Goal: Communication & Community: Answer question/provide support

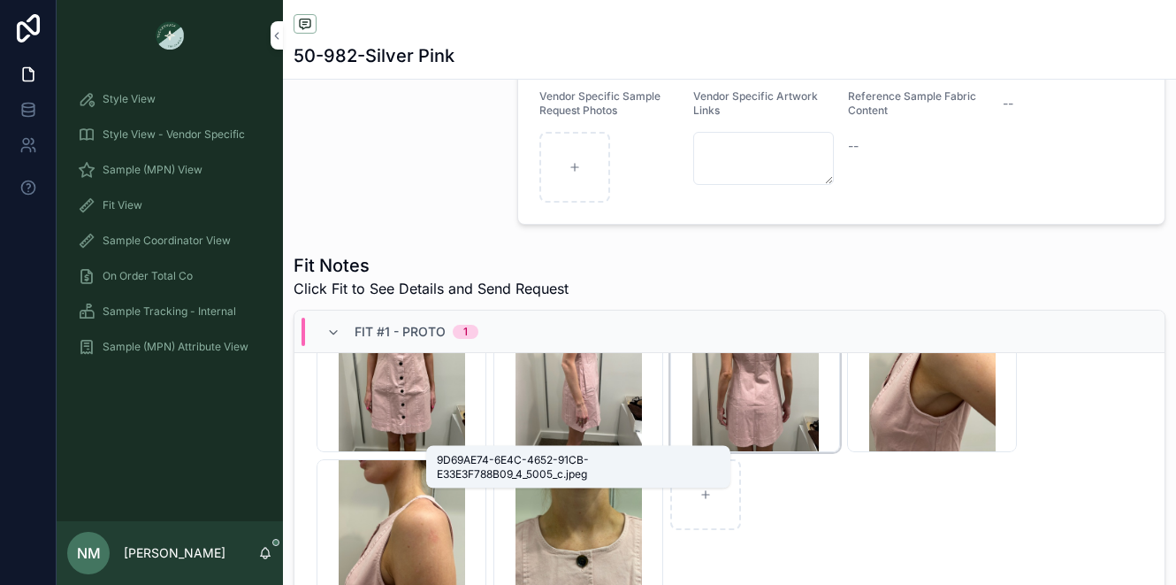
scroll to position [376, 0]
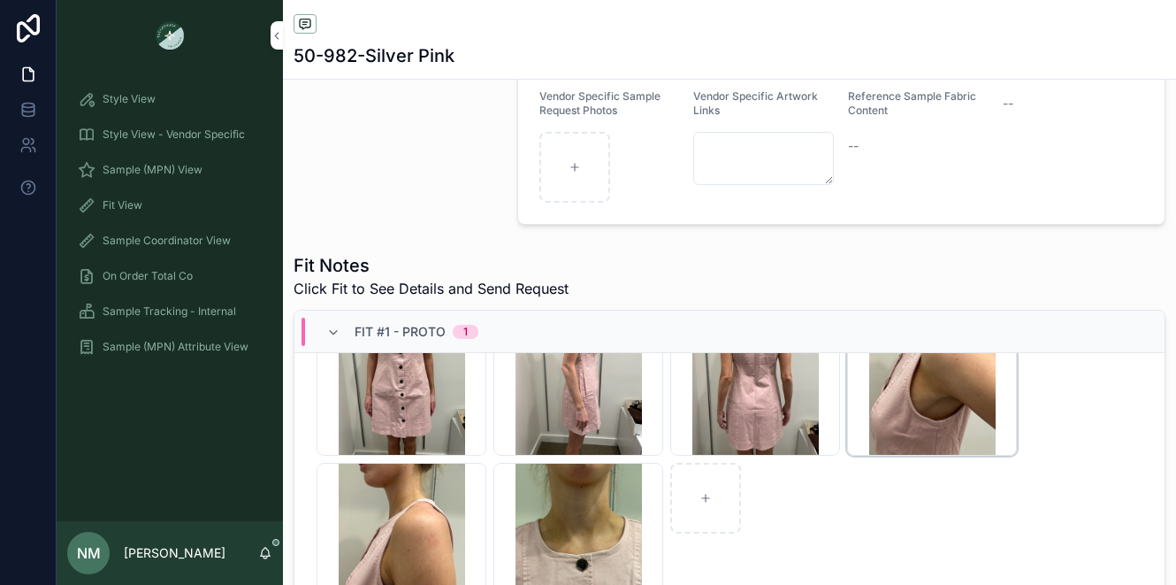
click at [905, 423] on div "9A10D04F-2808-41D5-87F2-D6944690ABD3_4_5005_c .jpeg" at bounding box center [932, 371] width 170 height 170
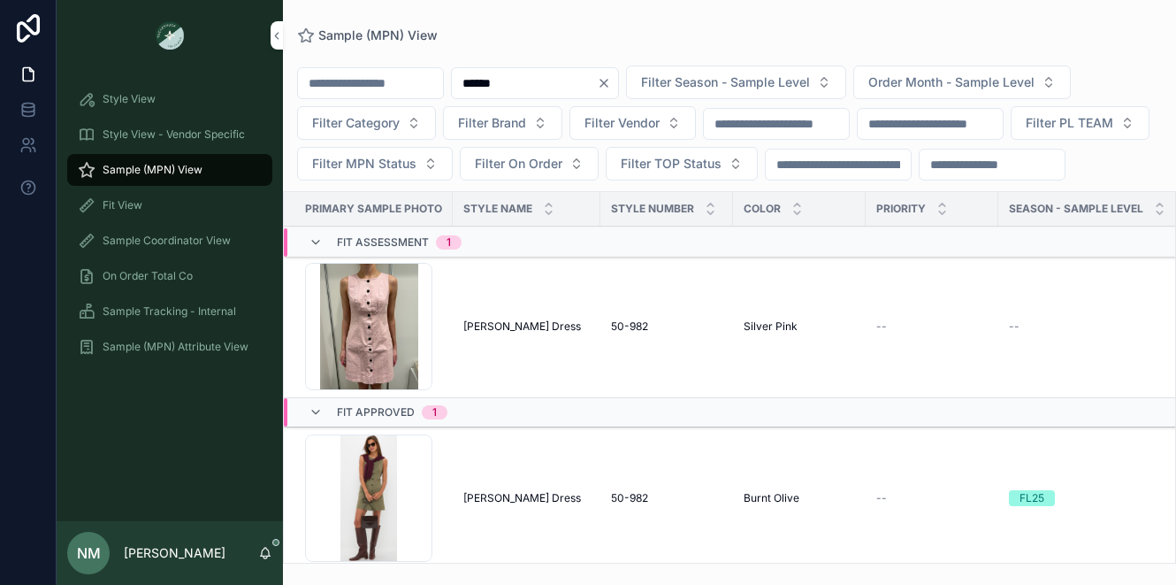
click at [509, 356] on td "[PERSON_NAME] Dress Chino [PERSON_NAME] Dress" at bounding box center [527, 327] width 148 height 142
click at [509, 333] on span "[PERSON_NAME] Dress" at bounding box center [522, 326] width 118 height 14
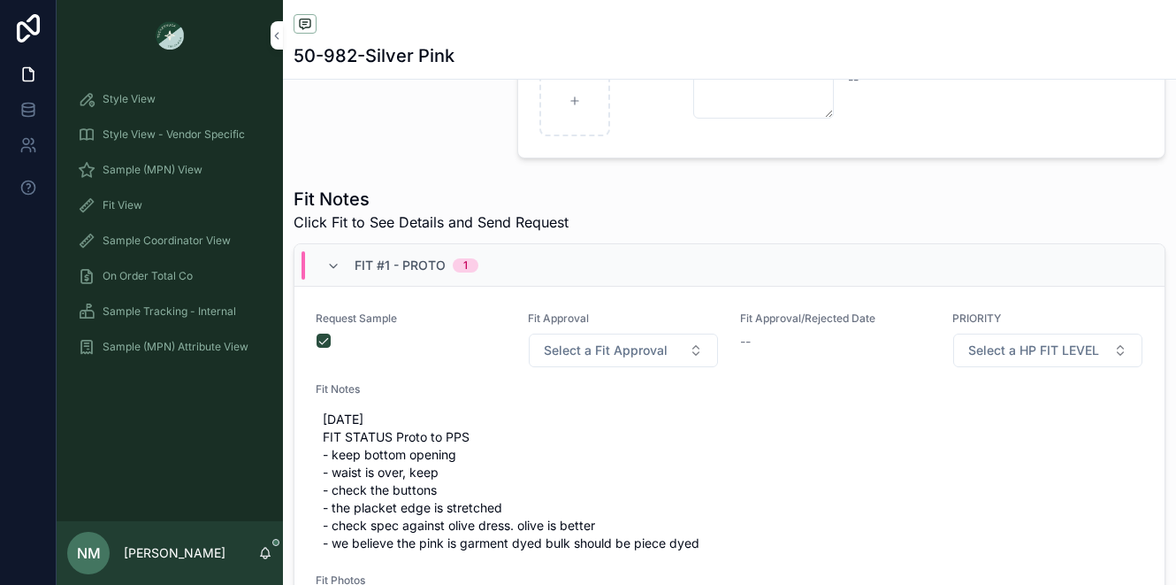
scroll to position [506, 0]
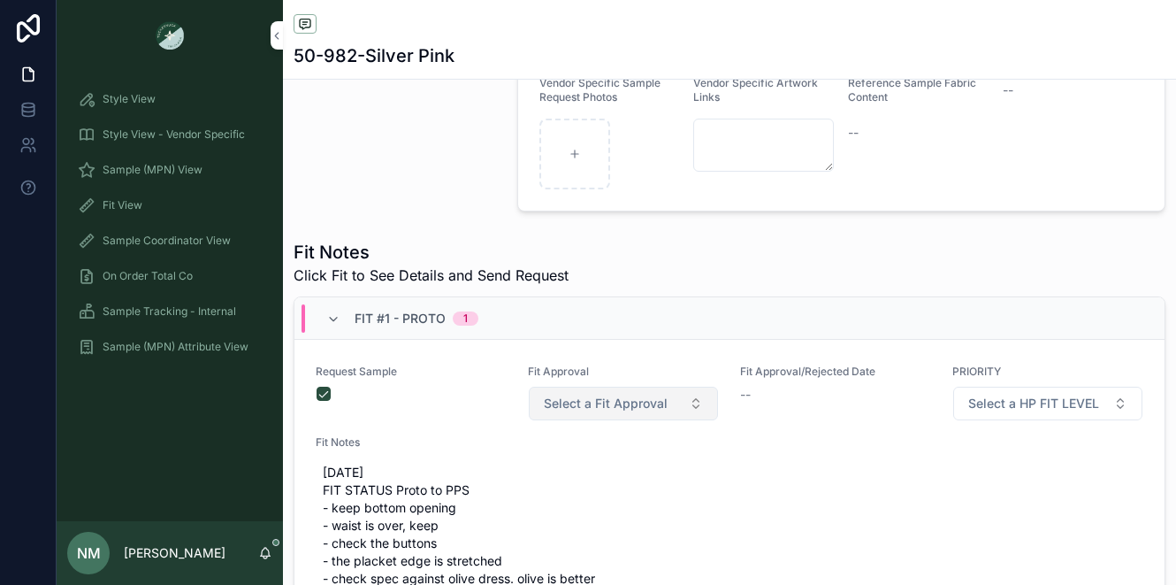
click at [688, 417] on button "Select a Fit Approval" at bounding box center [623, 404] width 189 height 34
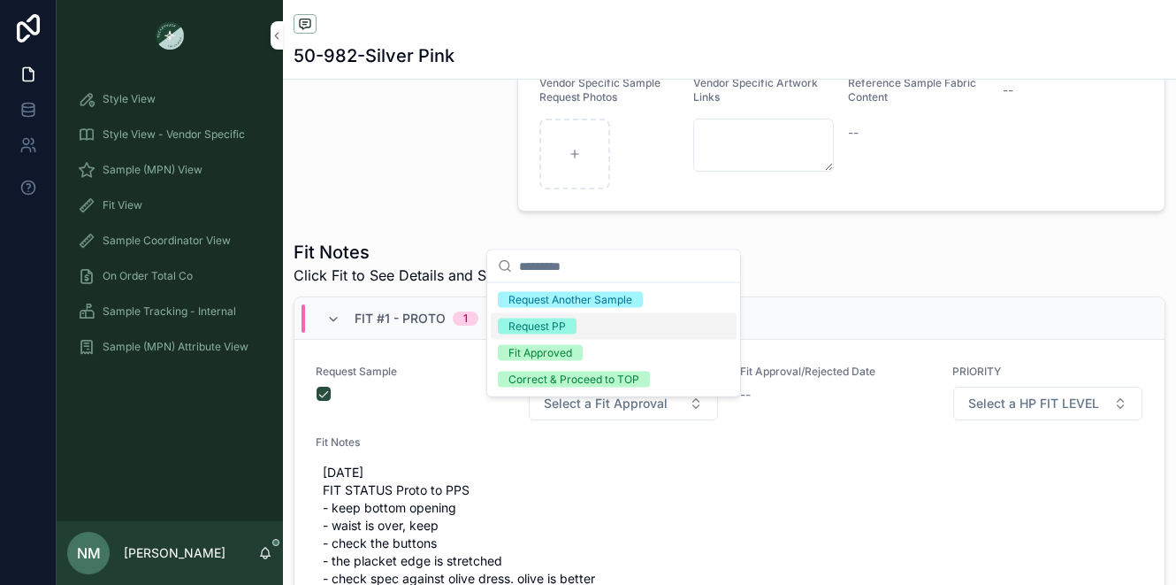
click at [552, 327] on div "Request PP" at bounding box center [537, 326] width 57 height 16
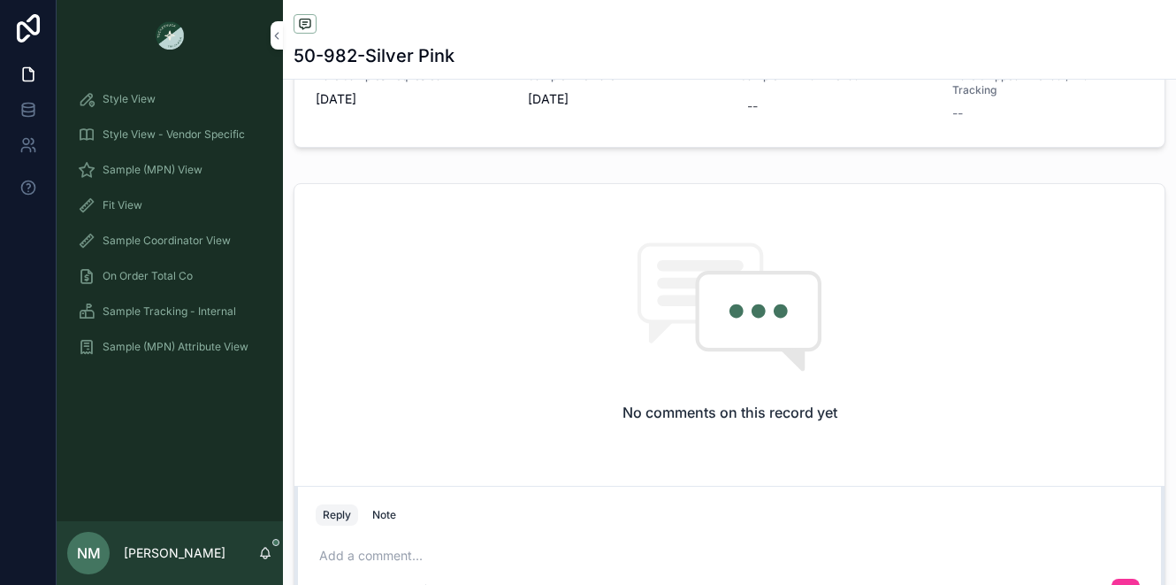
scroll to position [1097, 0]
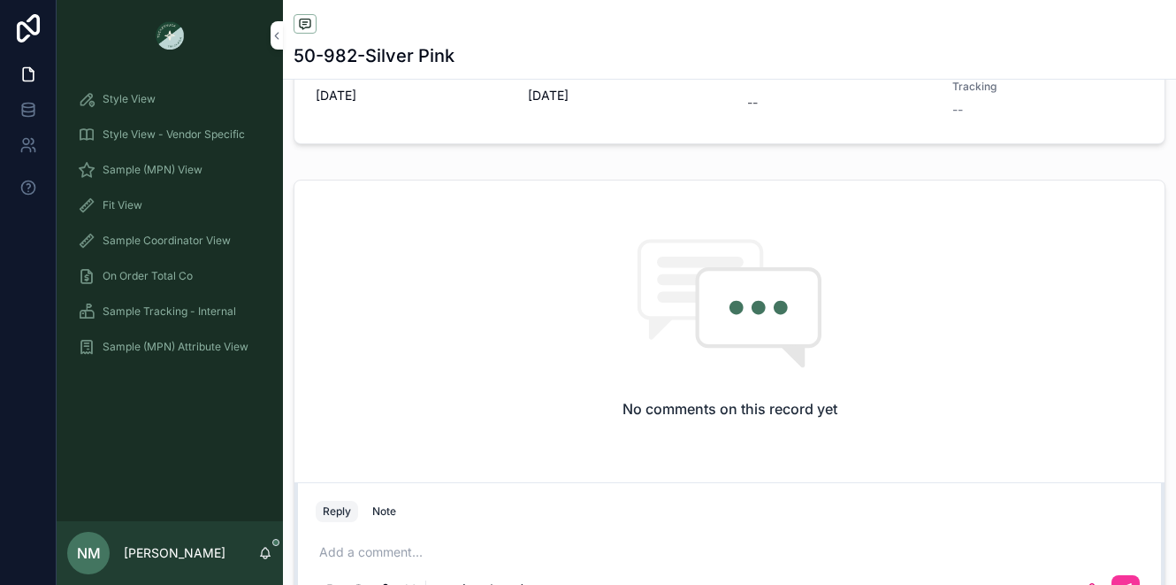
click at [392, 234] on div "No comments on this record yet" at bounding box center [730, 327] width 870 height 295
click at [423, 257] on div "No comments on this record yet" at bounding box center [730, 327] width 870 height 295
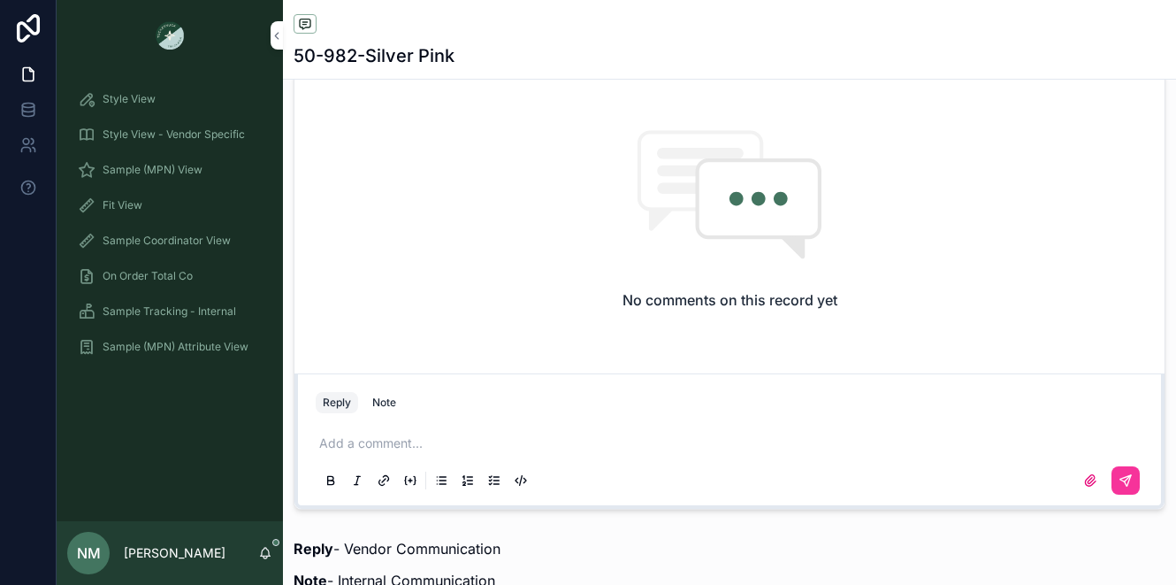
scroll to position [1206, 0]
drag, startPoint x: 351, startPoint y: 456, endPoint x: 390, endPoint y: 451, distance: 39.3
click at [351, 451] on p "scrollable content" at bounding box center [733, 442] width 828 height 18
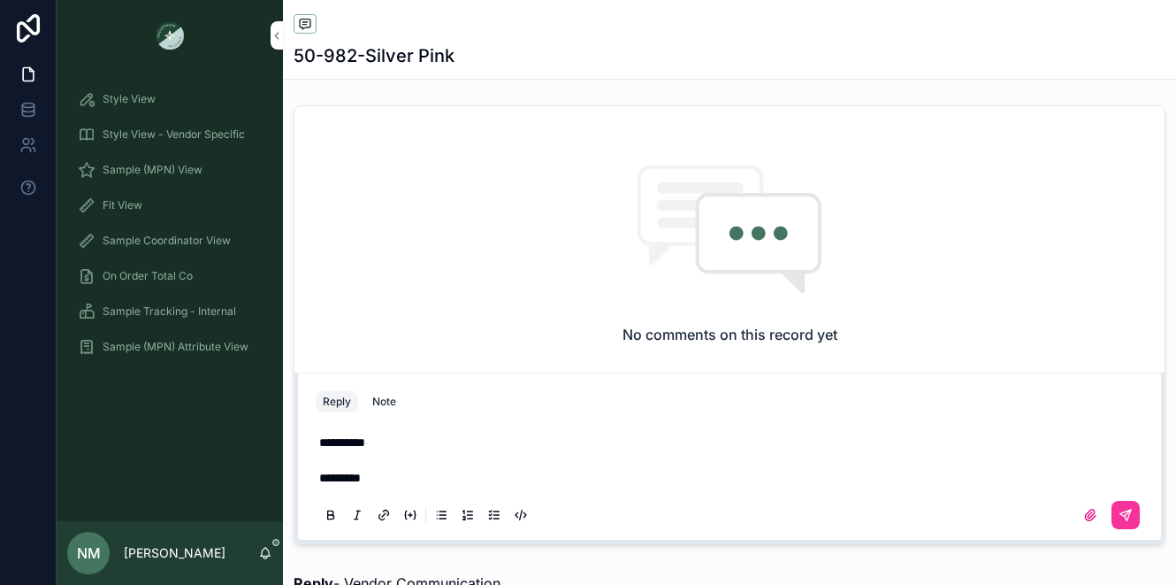
scroll to position [570, 0]
click at [457, 484] on span "**********" at bounding box center [532, 477] width 426 height 12
click at [908, 486] on p "**********" at bounding box center [733, 478] width 828 height 18
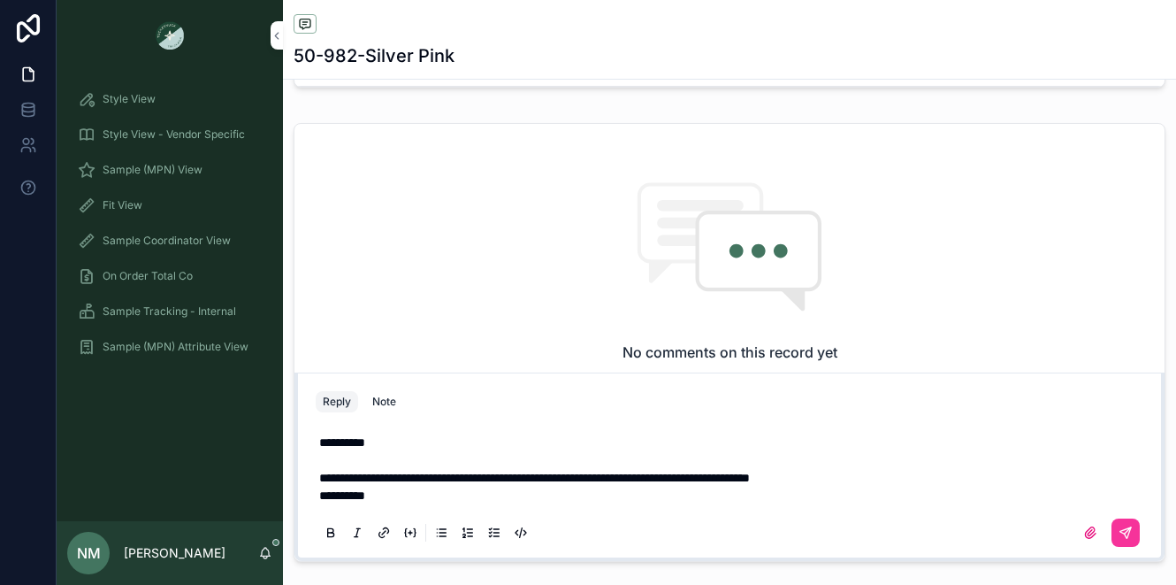
scroll to position [1157, 0]
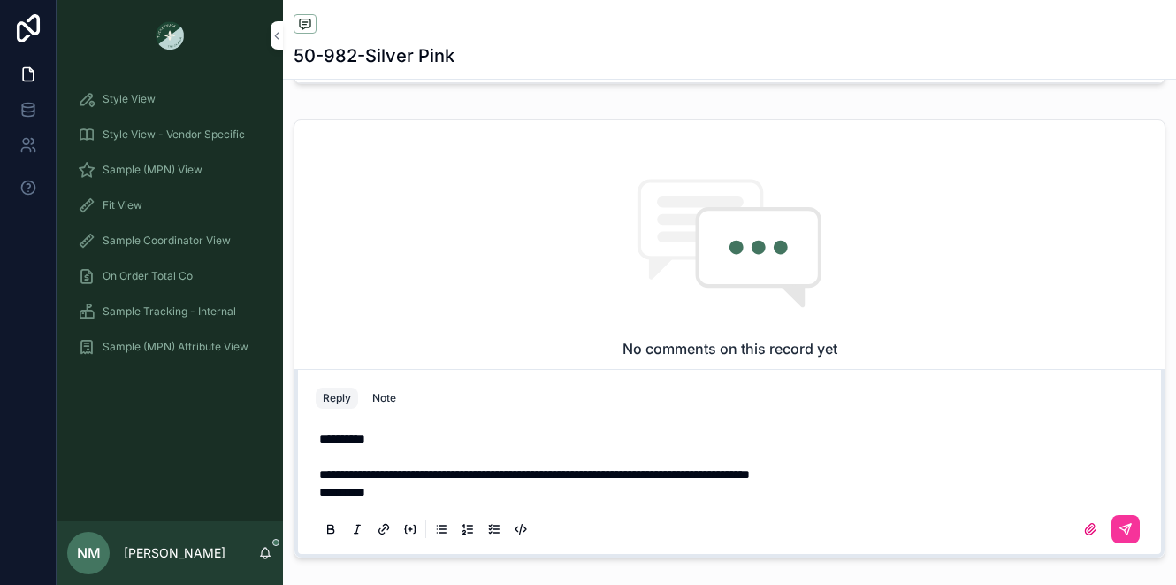
click at [331, 465] on p "scrollable content" at bounding box center [733, 457] width 828 height 18
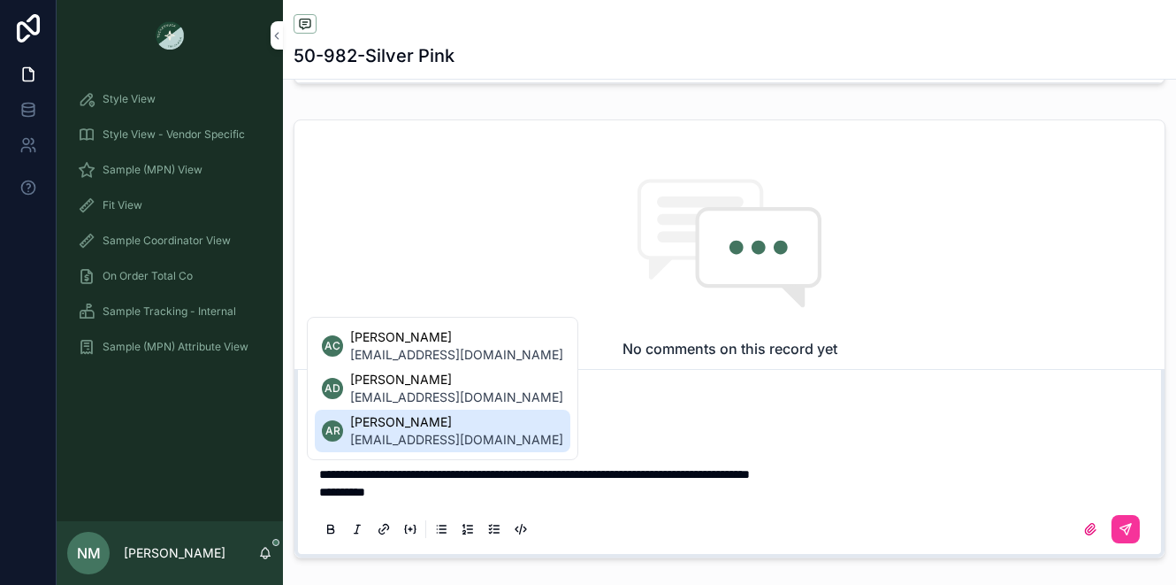
click at [407, 421] on span "[PERSON_NAME]" at bounding box center [456, 422] width 213 height 18
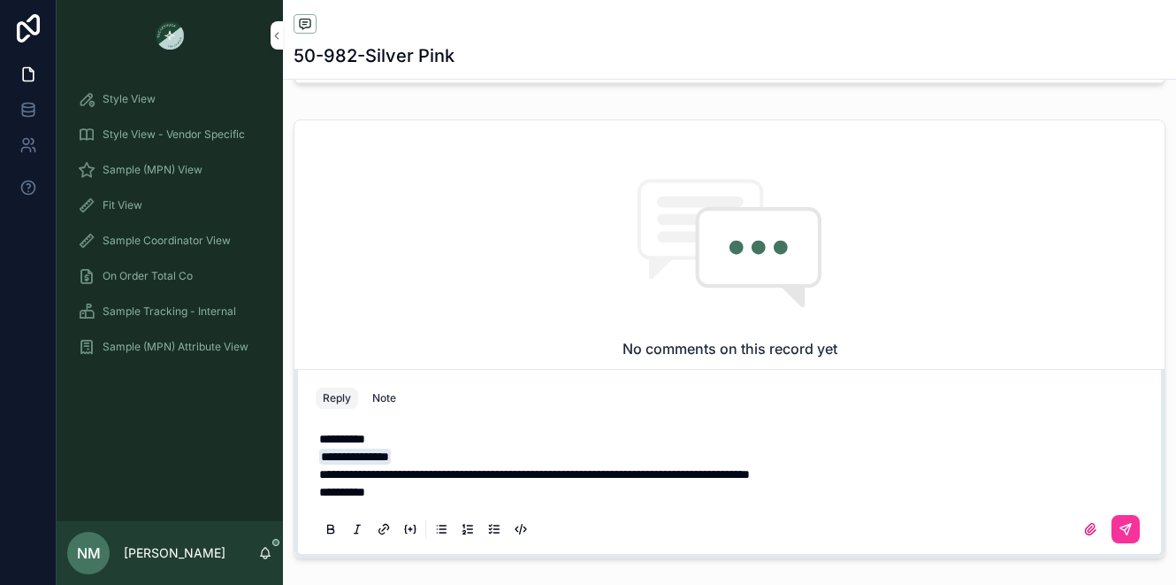
scroll to position [1323, 0]
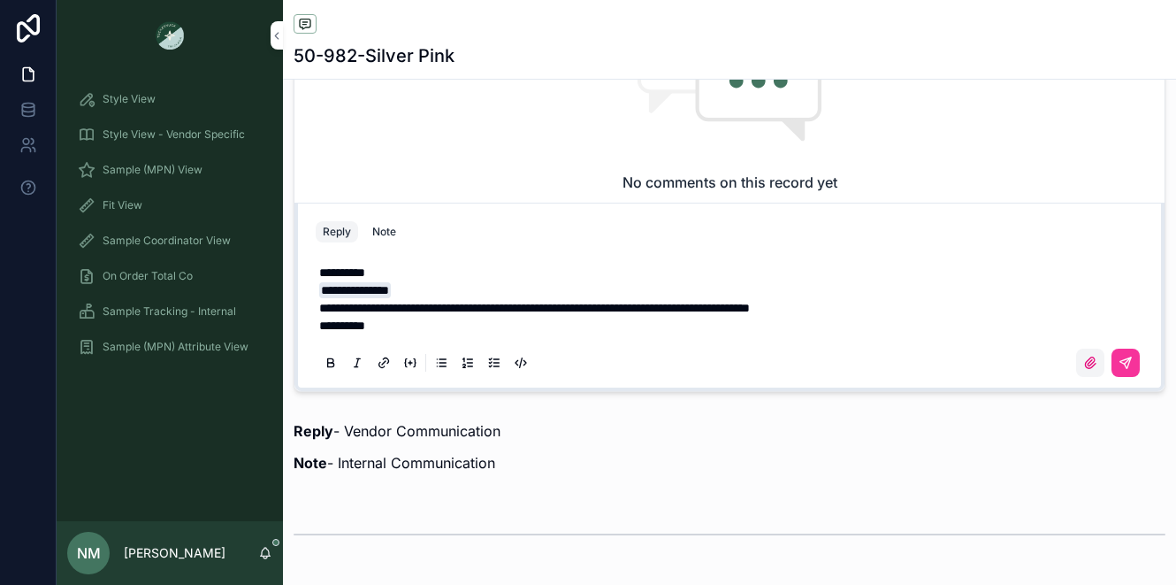
click at [1083, 370] on icon "scrollable content" at bounding box center [1090, 363] width 14 height 14
click at [0, 0] on input "scrollable content" at bounding box center [0, 0] width 0 height 0
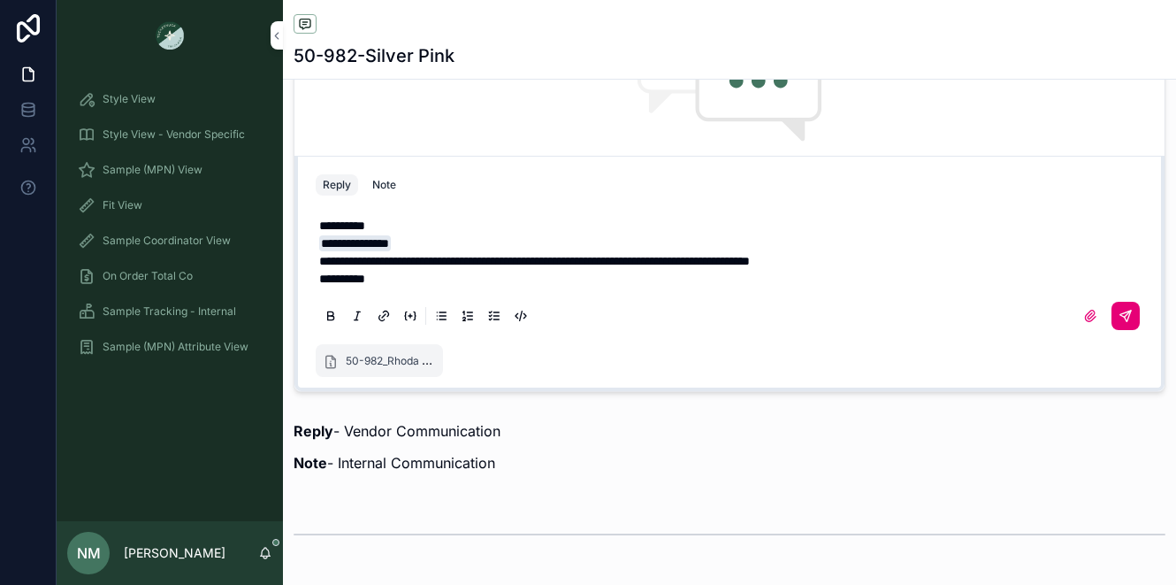
click at [1121, 321] on icon "scrollable content" at bounding box center [1126, 315] width 11 height 11
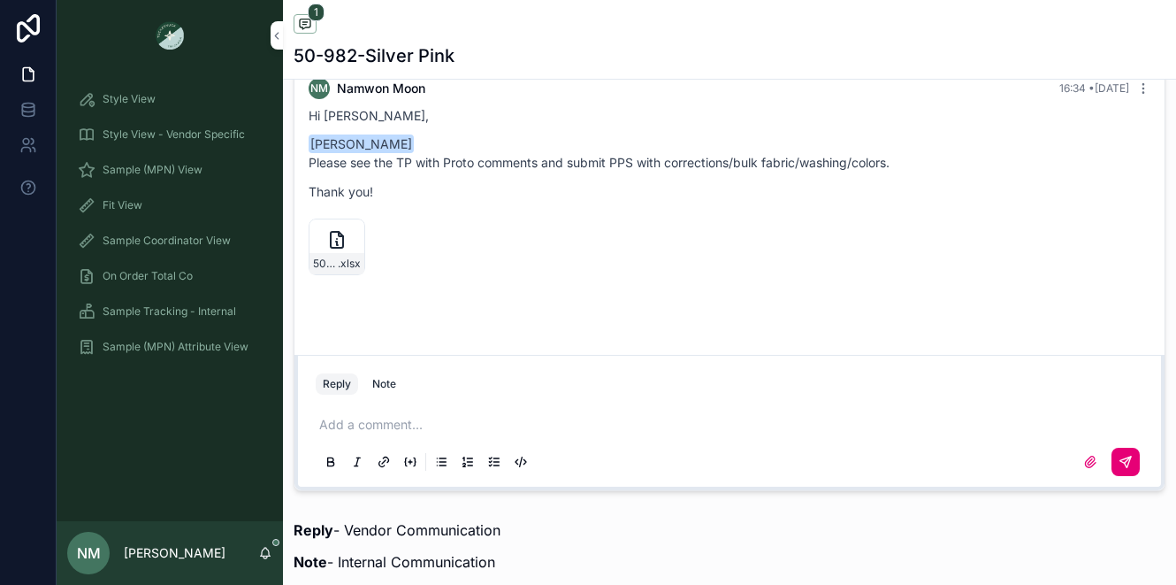
scroll to position [1222, 0]
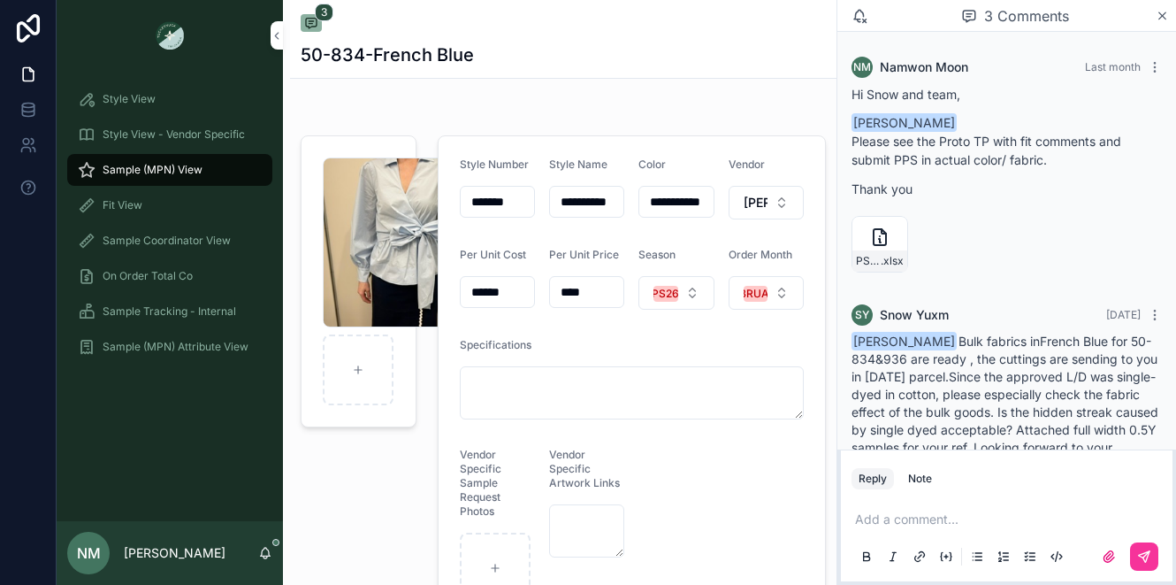
scroll to position [138, 0]
